Goal: Use online tool/utility: Utilize a website feature to perform a specific function

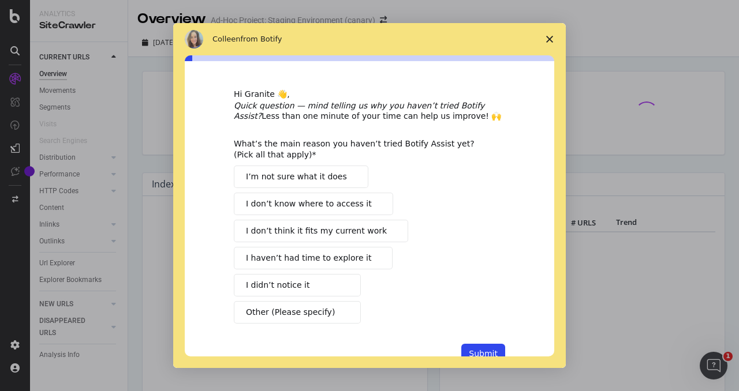
click at [551, 40] on icon "Close survey" at bounding box center [549, 39] width 7 height 7
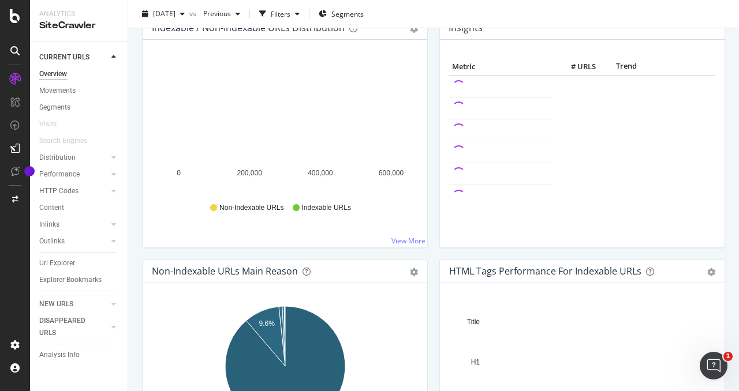
scroll to position [28, 0]
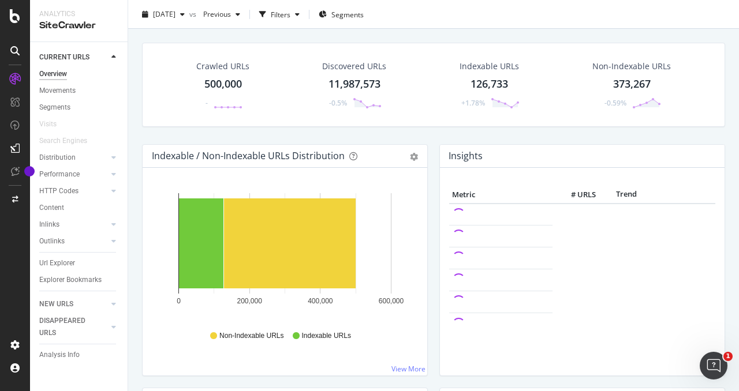
click at [629, 81] on div "373,267" at bounding box center [632, 84] width 38 height 15
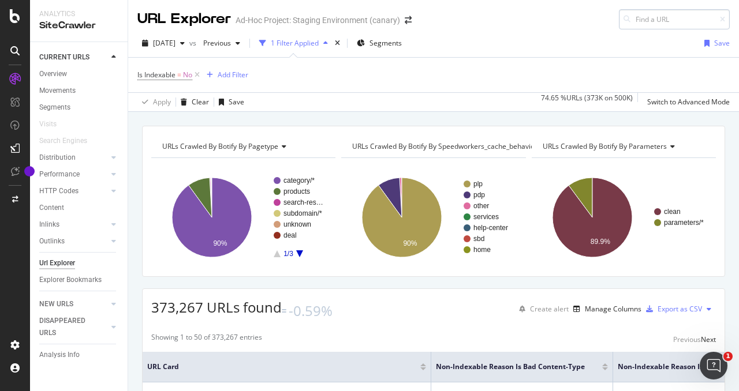
click at [665, 20] on input at bounding box center [674, 19] width 111 height 20
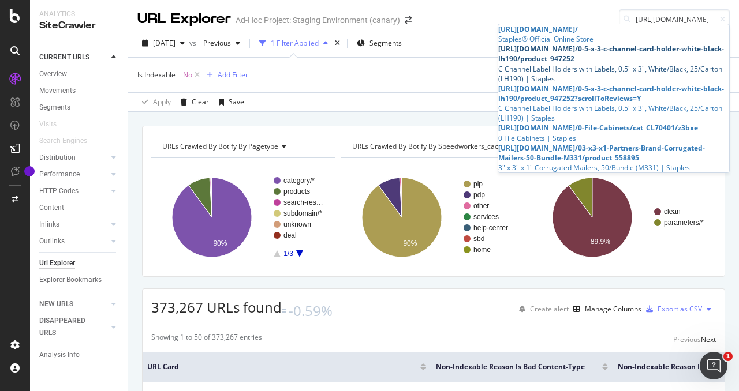
type input "[URL][DOMAIN_NAME]"
click at [634, 59] on div "[URL][DOMAIN_NAME] /0-5-x-3-c-channel-card-holder-white-black-lh190/product_947…" at bounding box center [613, 54] width 231 height 20
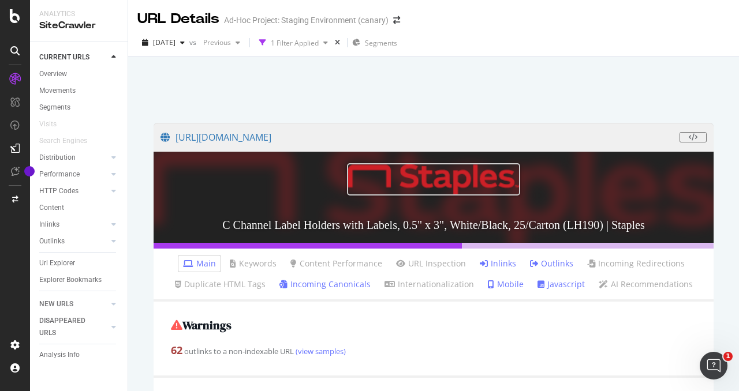
click at [369, 109] on div at bounding box center [433, 86] width 583 height 49
click at [48, 14] on div "Analytics" at bounding box center [78, 14] width 79 height 10
click at [23, 20] on div at bounding box center [15, 16] width 28 height 14
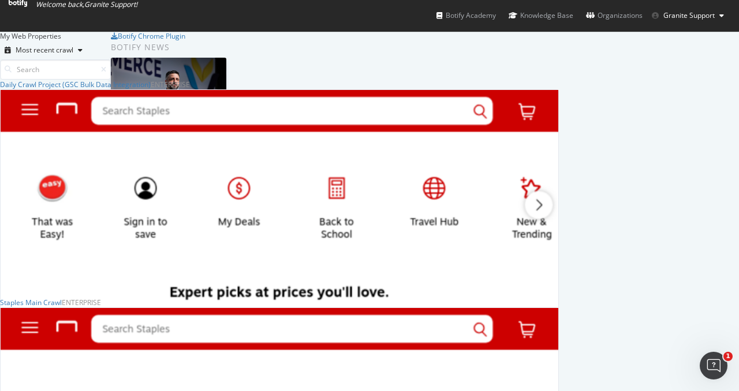
scroll to position [260, 0]
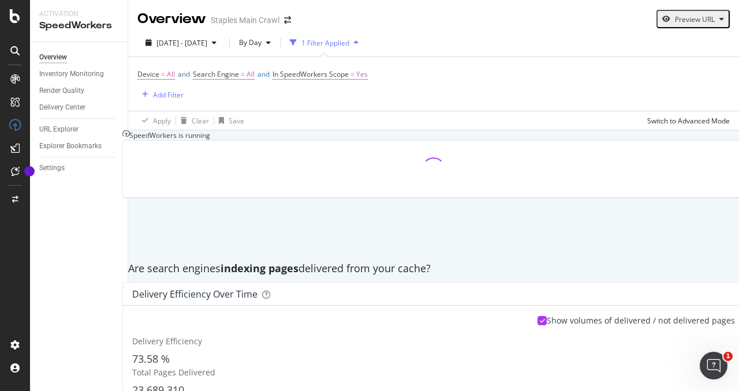
click at [713, 18] on div "Preview URL" at bounding box center [695, 19] width 40 height 10
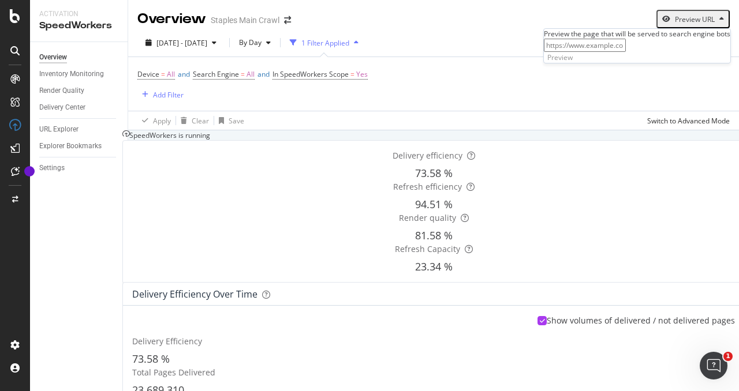
click at [626, 52] on input "url" at bounding box center [585, 45] width 82 height 13
click at [626, 52] on input "https:" at bounding box center [585, 45] width 82 height 13
paste input "//[DOMAIN_NAME][URL]"
click at [626, 52] on input "[URL][DOMAIN_NAME]" at bounding box center [585, 45] width 82 height 13
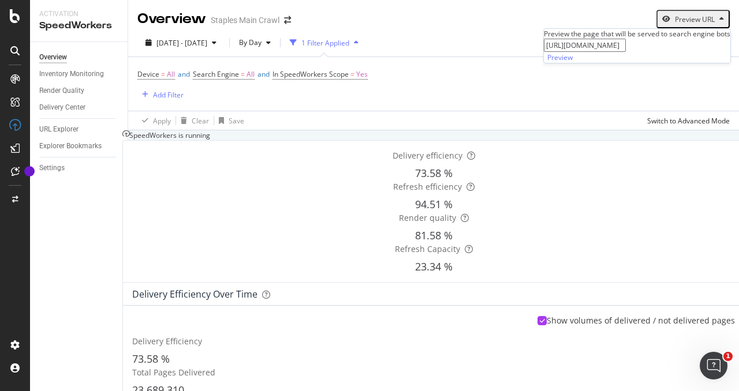
click at [626, 52] on input "[URL][DOMAIN_NAME]" at bounding box center [585, 45] width 82 height 13
type input "[URL][DOMAIN_NAME]"
click button "Preview" at bounding box center [560, 57] width 32 height 11
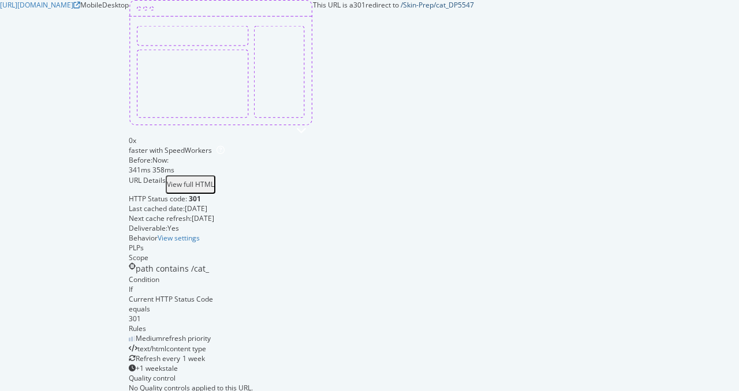
click at [401, 10] on link "/Skin-Prep/cat_DP5547" at bounding box center [437, 5] width 73 height 10
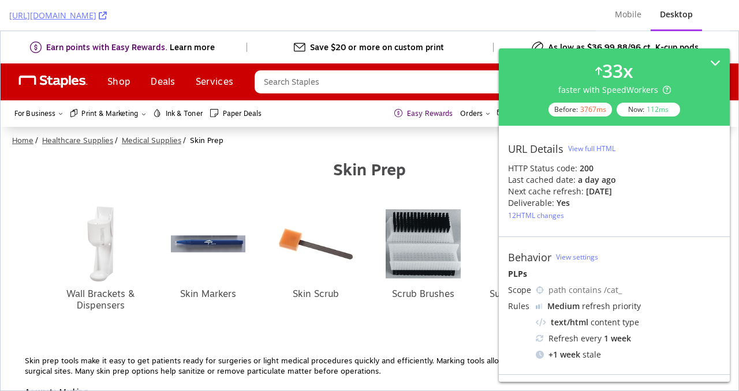
click at [684, 25] on div "Desktop" at bounding box center [676, 15] width 51 height 32
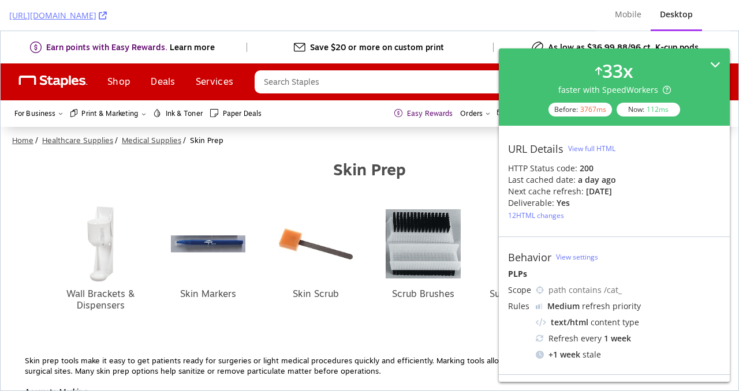
click at [714, 68] on icon at bounding box center [715, 64] width 10 height 10
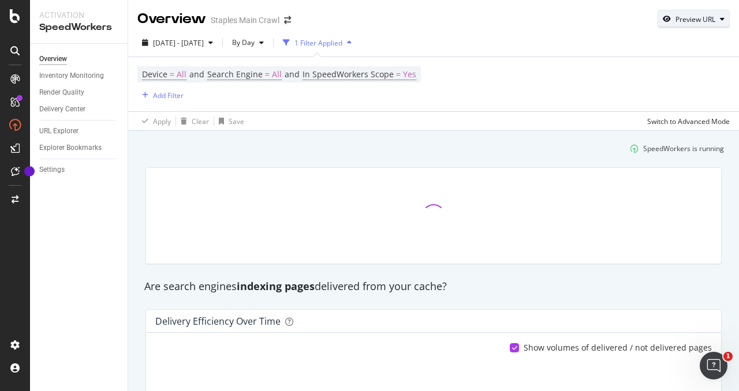
click at [703, 17] on div "Preview URL" at bounding box center [695, 19] width 40 height 10
click at [652, 83] on div "Preview" at bounding box center [658, 93] width 126 height 21
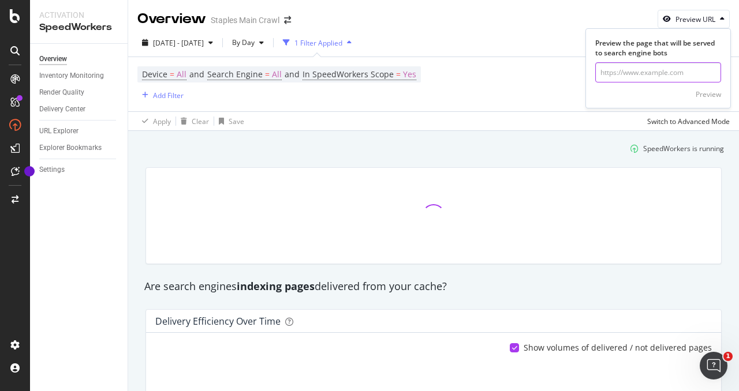
click at [656, 76] on input "url" at bounding box center [658, 72] width 126 height 20
paste input "https://www.staples.com/tru-red-8-5-x-11-copy-paper-20-lbs-92-brightness-500-sh…"
type input "https://www.staples.com/tru-red-8-5-x-11-copy-paper-20-lbs-92-brightness-500-sh…"
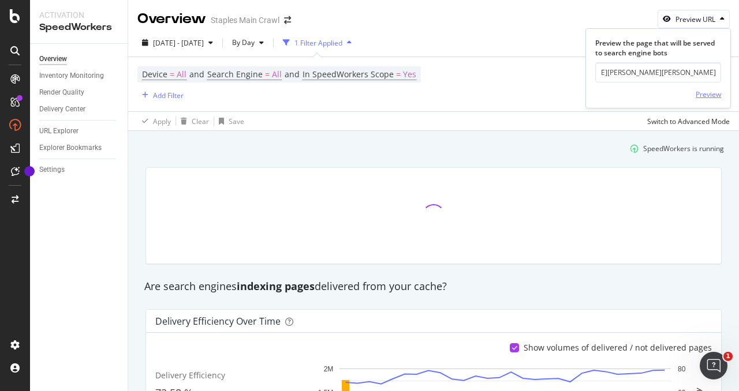
click at [705, 94] on div "Preview" at bounding box center [708, 94] width 25 height 10
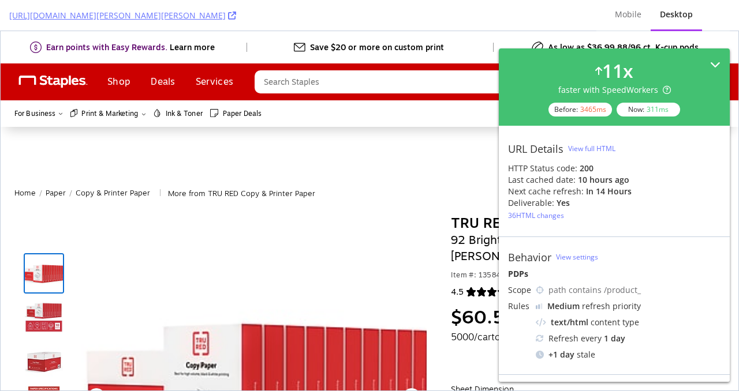
click at [716, 69] on icon at bounding box center [715, 64] width 10 height 10
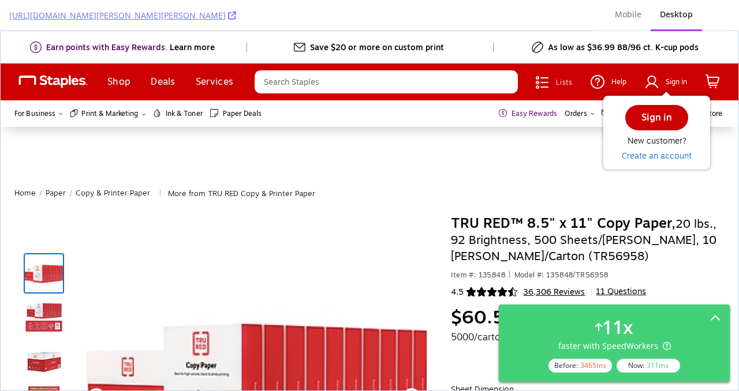
click at [505, 166] on div at bounding box center [370, 150] width 738 height 35
